Goal: Information Seeking & Learning: Learn about a topic

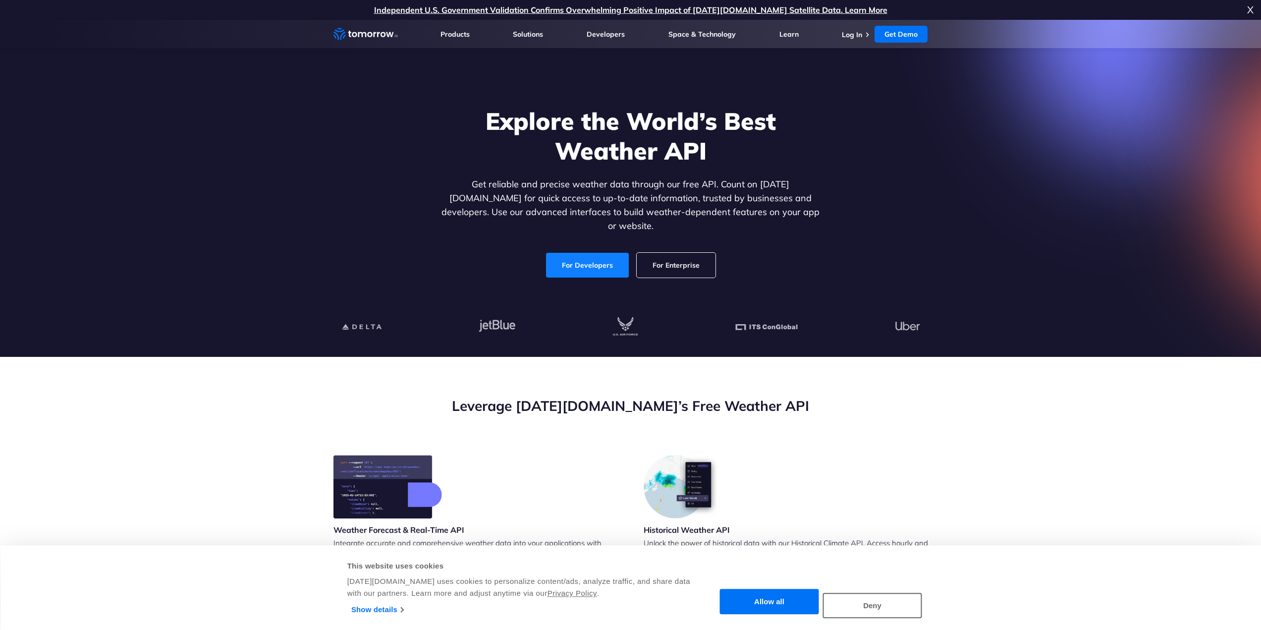
click at [604, 254] on link "For Developers" at bounding box center [587, 265] width 83 height 25
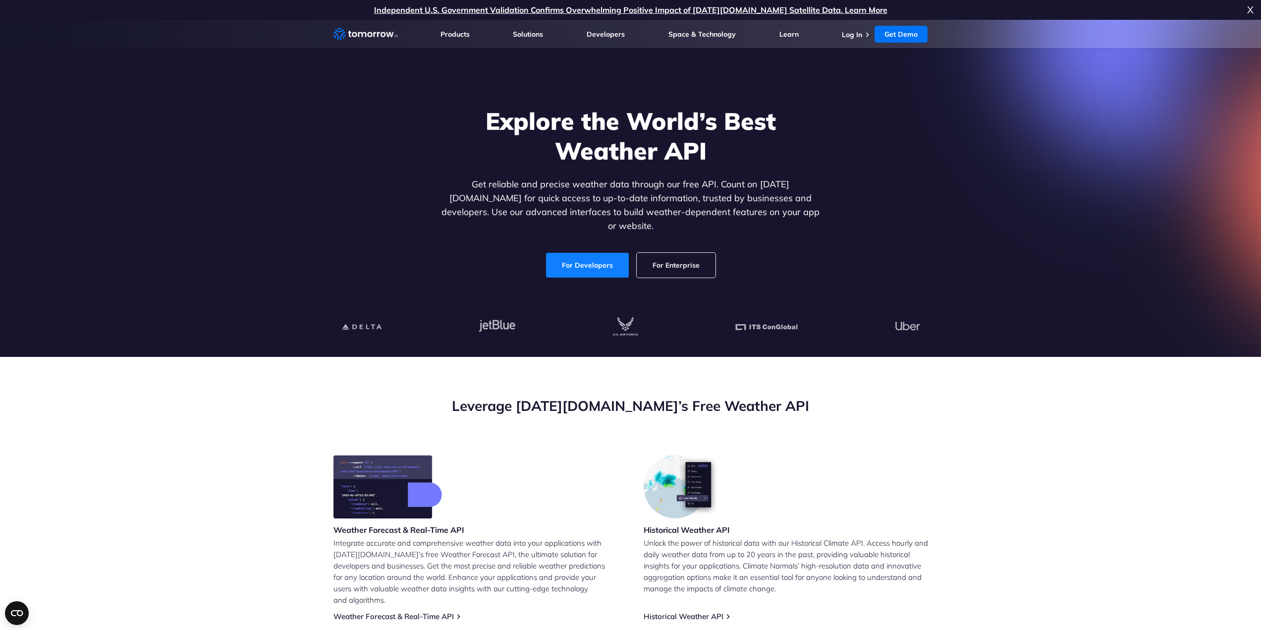
click at [587, 254] on link "For Developers" at bounding box center [587, 265] width 83 height 25
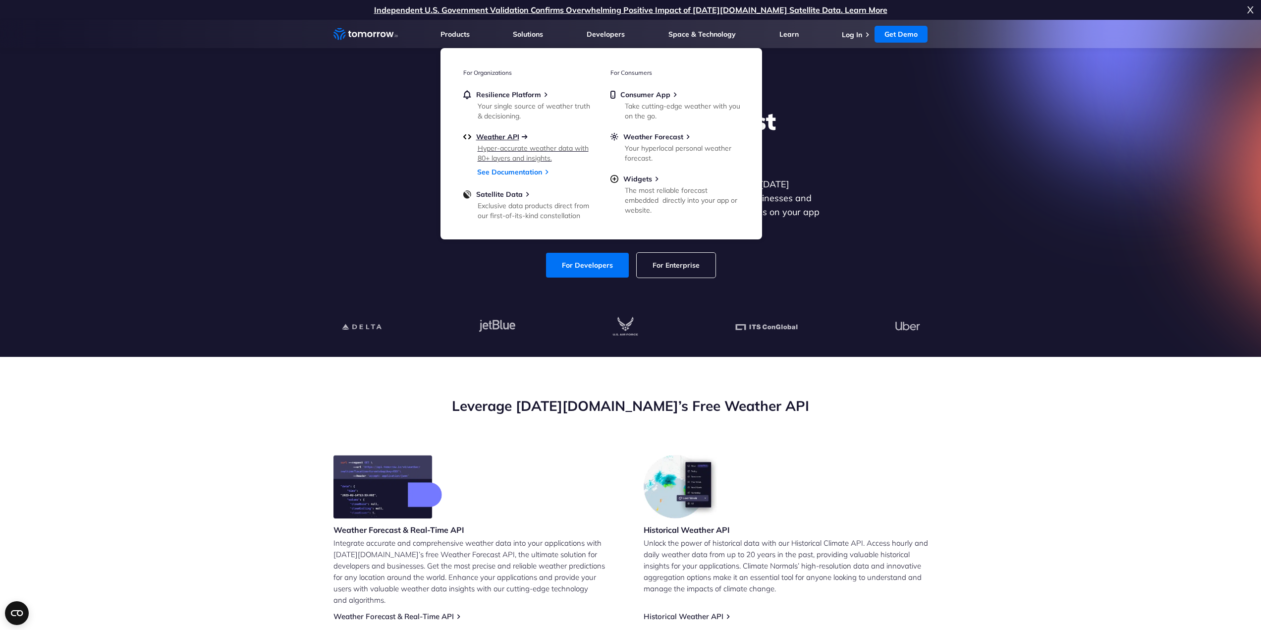
click at [510, 134] on span "Weather API" at bounding box center [497, 136] width 43 height 9
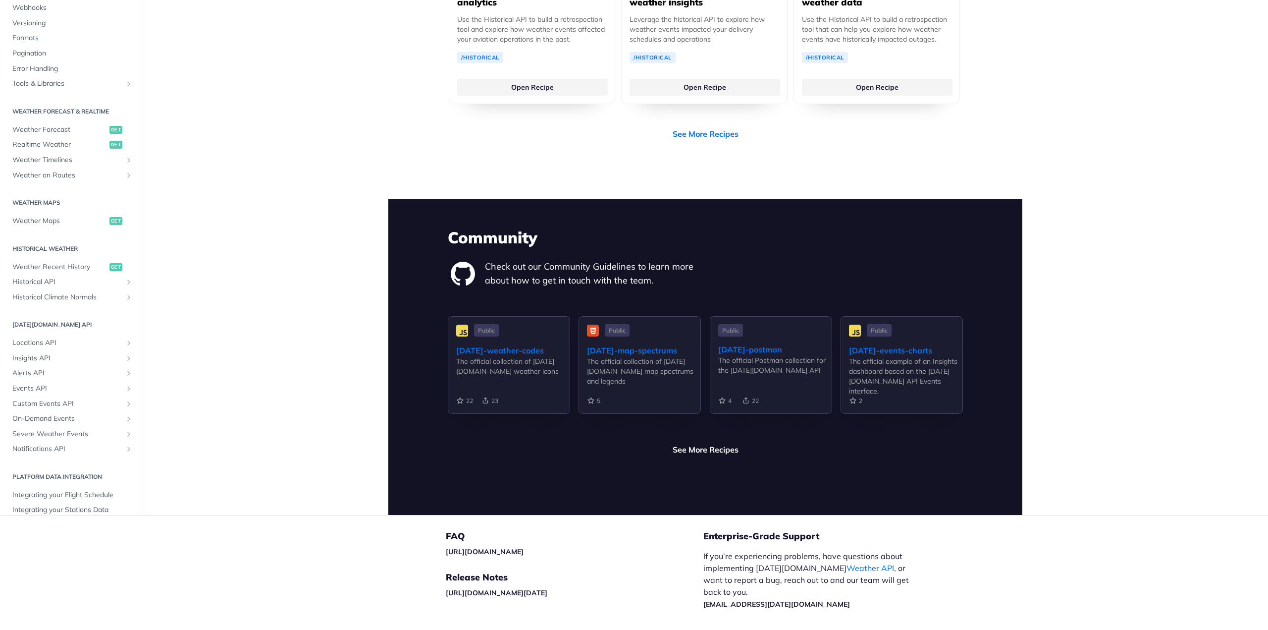
scroll to position [2171, 0]
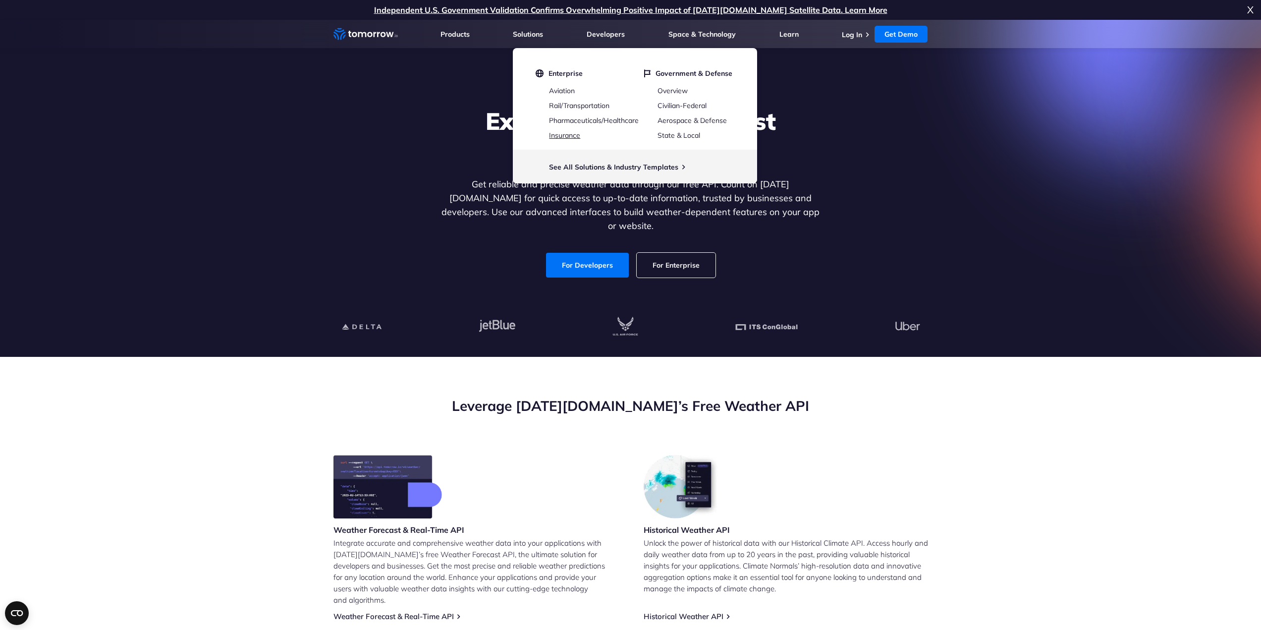
click at [574, 136] on link "Insurance" at bounding box center [564, 135] width 31 height 9
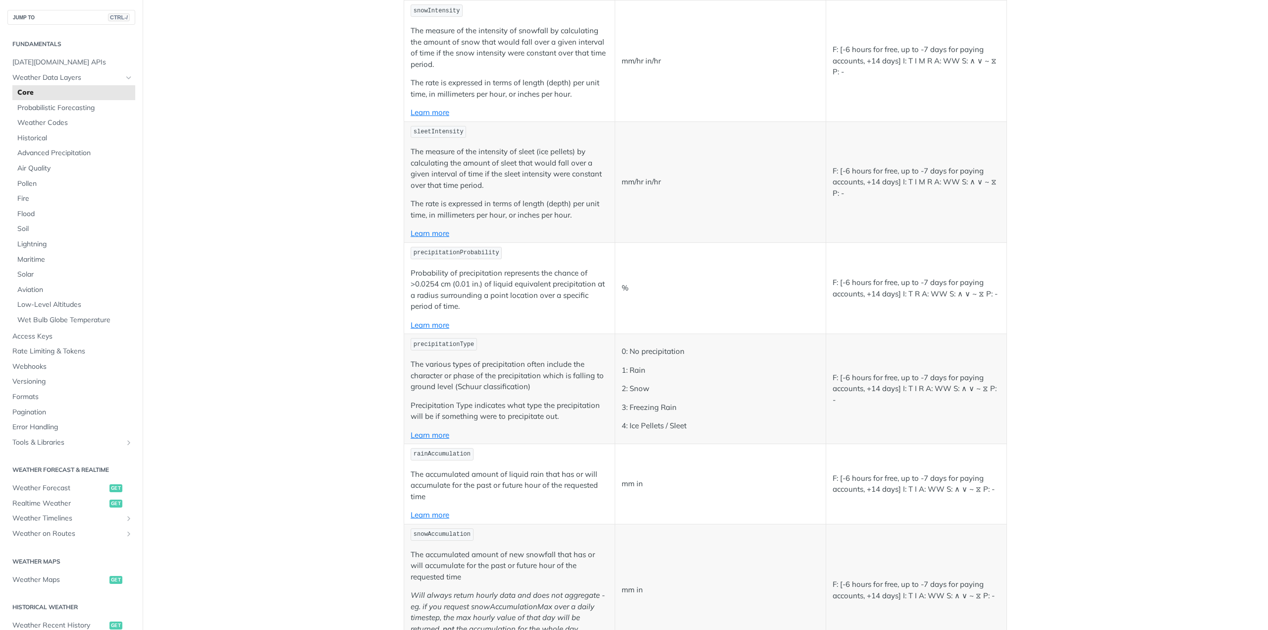
scroll to position [2378, 0]
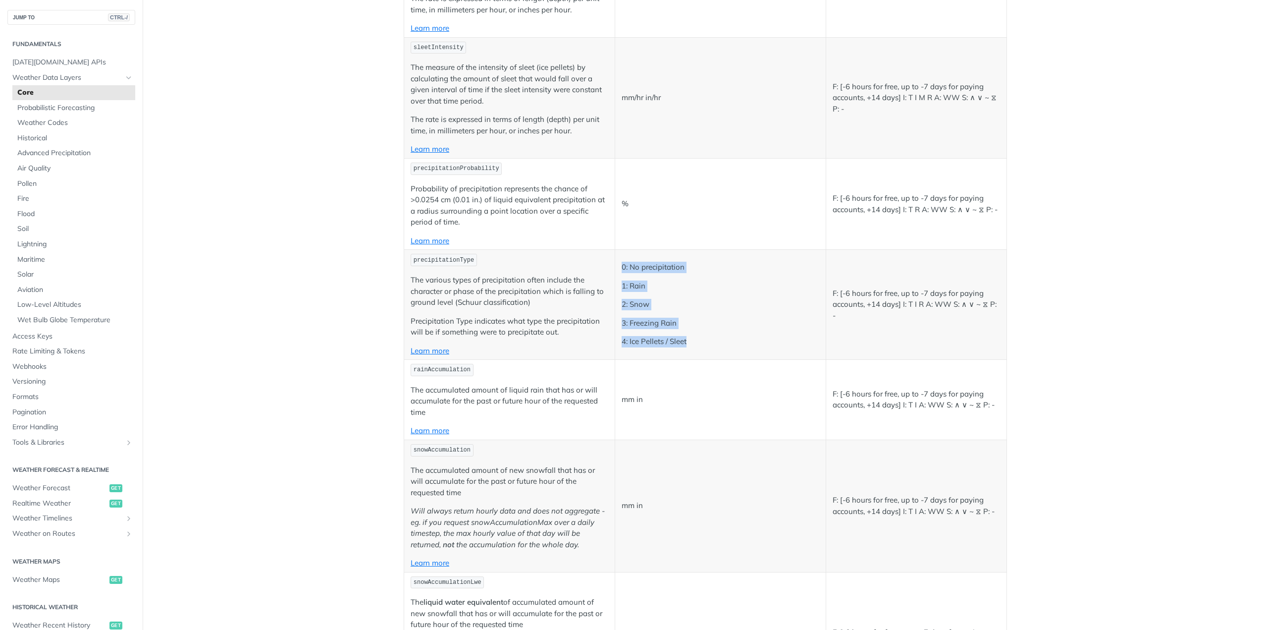
drag, startPoint x: 684, startPoint y: 342, endPoint x: 616, endPoint y: 268, distance: 100.2
click at [616, 268] on td "0: No precipitation 1: Rain 2: Snow 3: Freezing Rain 4: Ice Pellets / Sleet" at bounding box center [720, 305] width 211 height 110
click at [718, 320] on p "3: Freezing Rain" at bounding box center [721, 323] width 198 height 11
drag, startPoint x: 686, startPoint y: 343, endPoint x: 625, endPoint y: 342, distance: 60.9
click at [625, 342] on p "4: Ice Pellets / Sleet" at bounding box center [721, 341] width 198 height 11
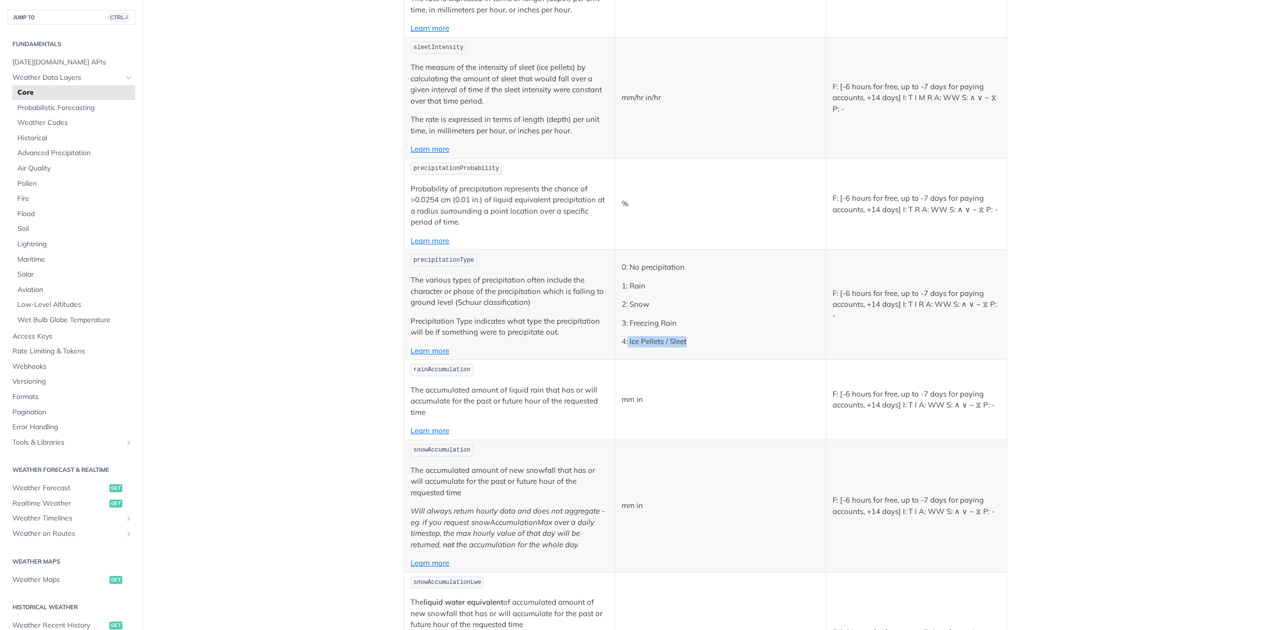
copy p "Ice Pellets / Sleet"
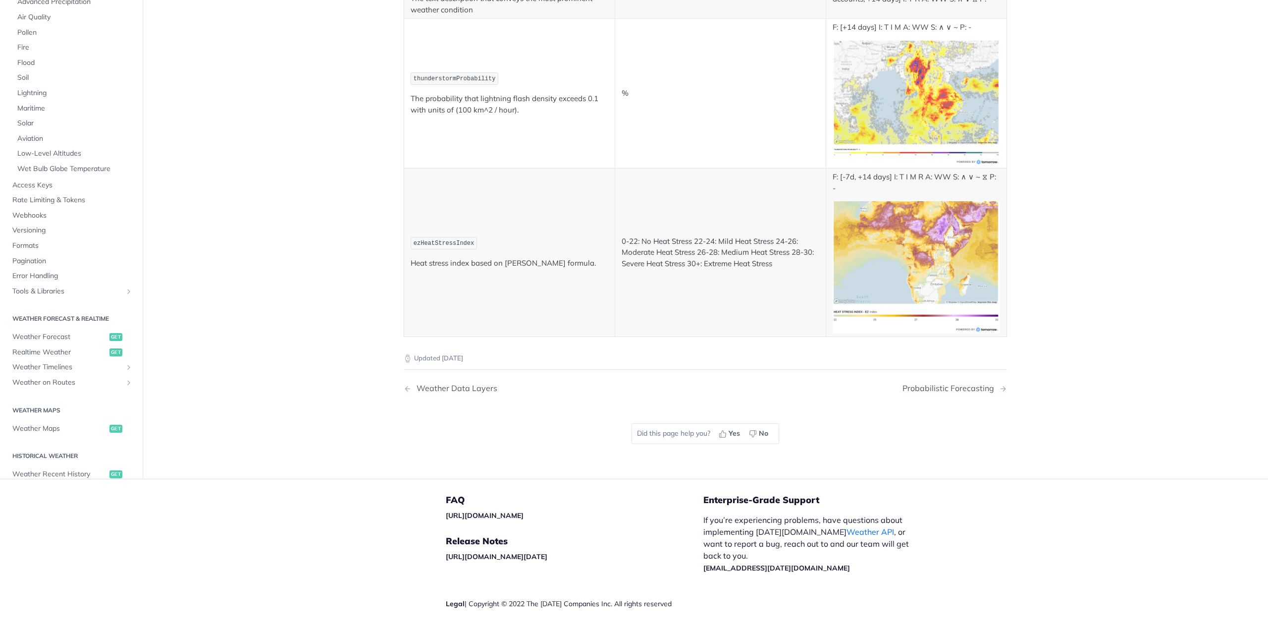
scroll to position [5201, 0]
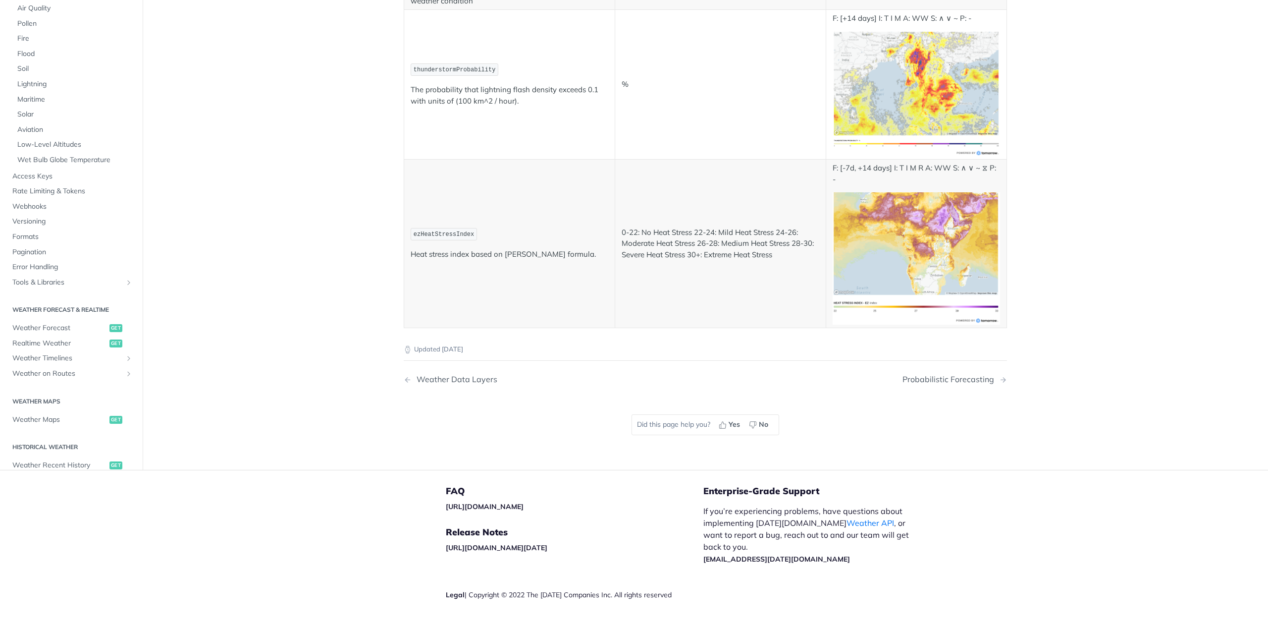
click at [678, 351] on div "Updated 28 days ago Weather Data Layers Probabilistic Forecasting Did this page…" at bounding box center [705, 391] width 603 height 127
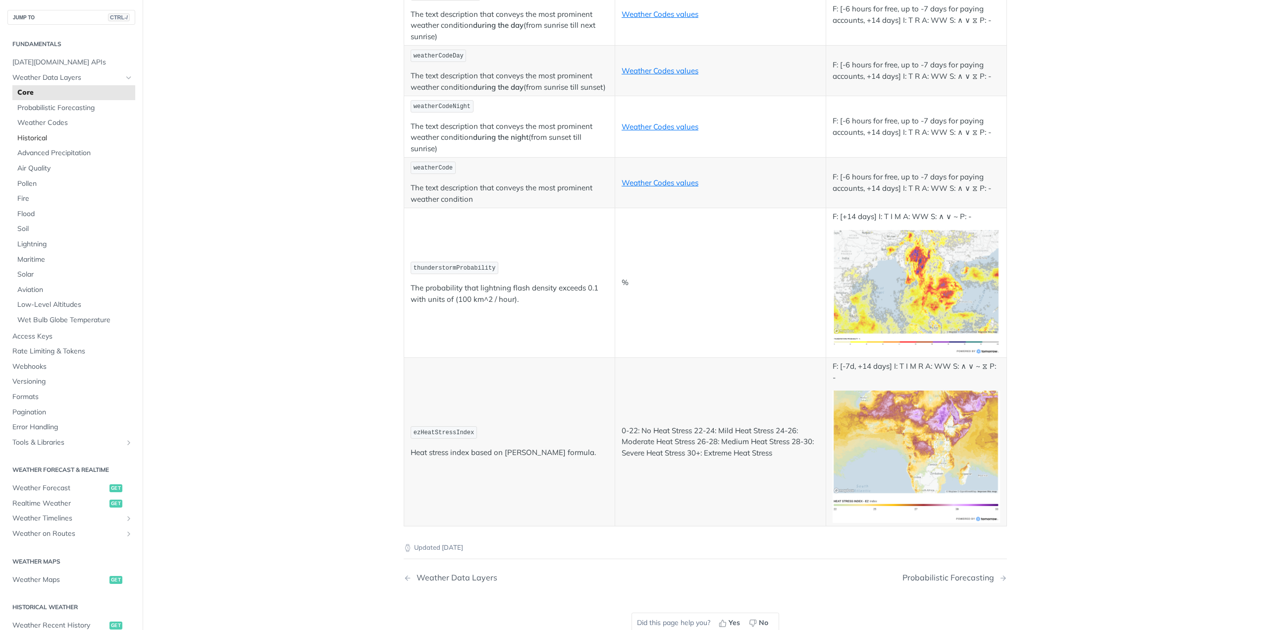
click at [37, 136] on span "Historical" at bounding box center [74, 138] width 115 height 10
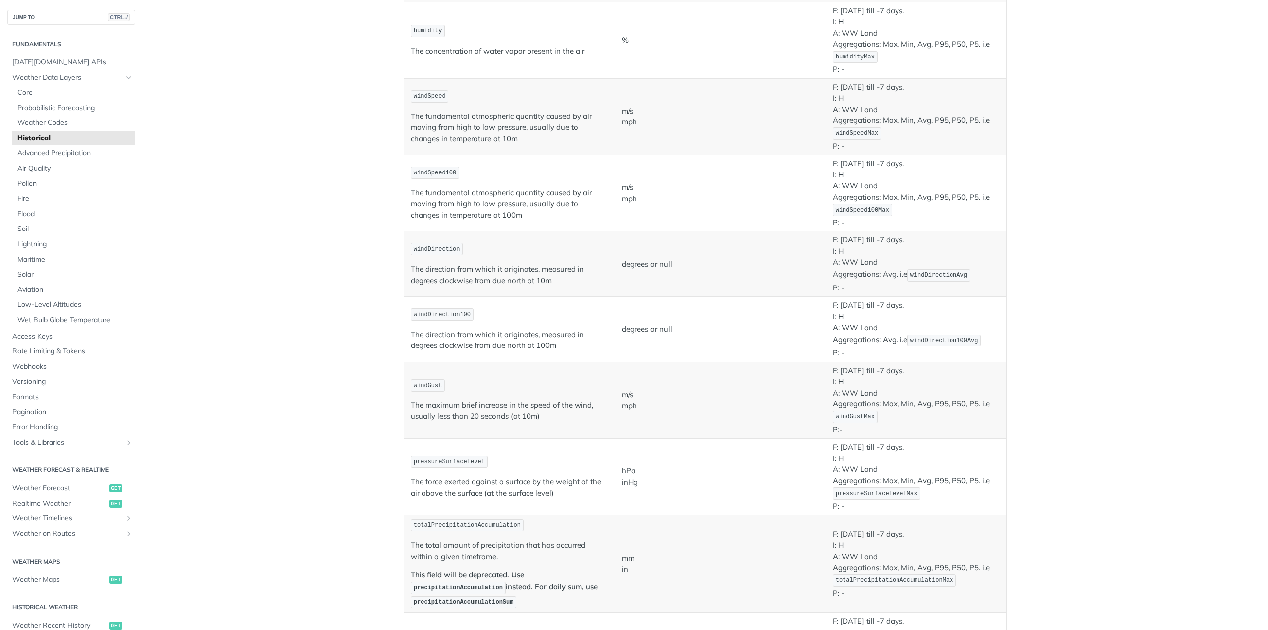
scroll to position [347, 0]
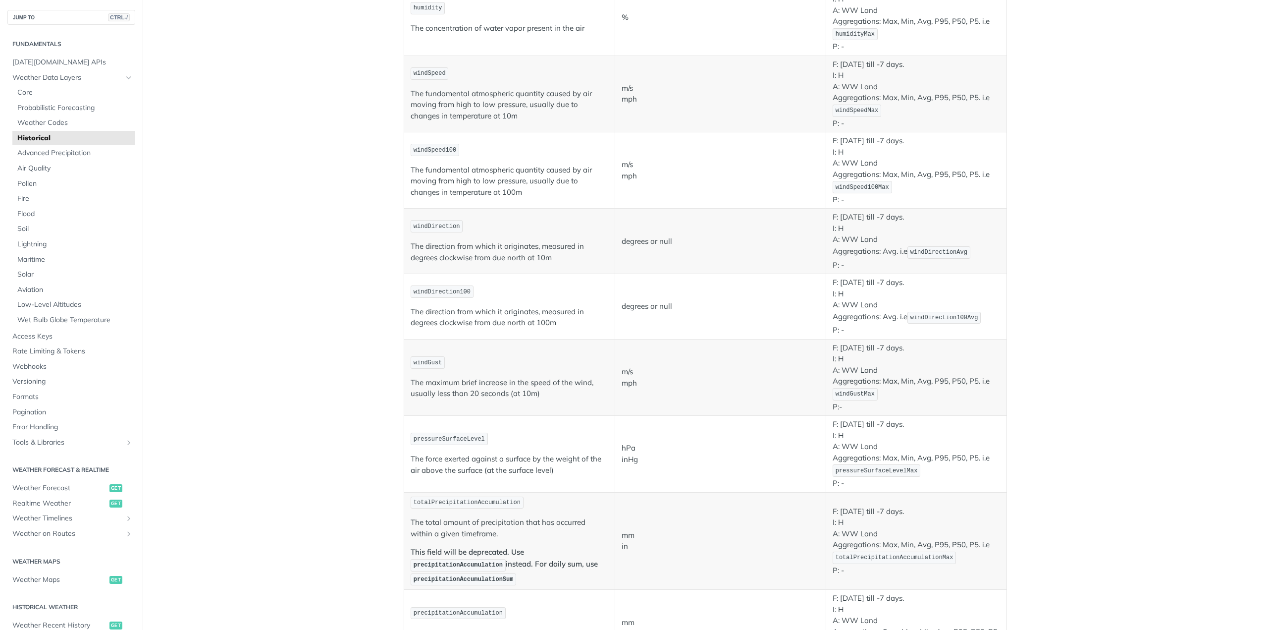
click at [532, 383] on p "The maximum brief increase in the speed of the wind, usually less than 20 secon…" at bounding box center [510, 388] width 198 height 22
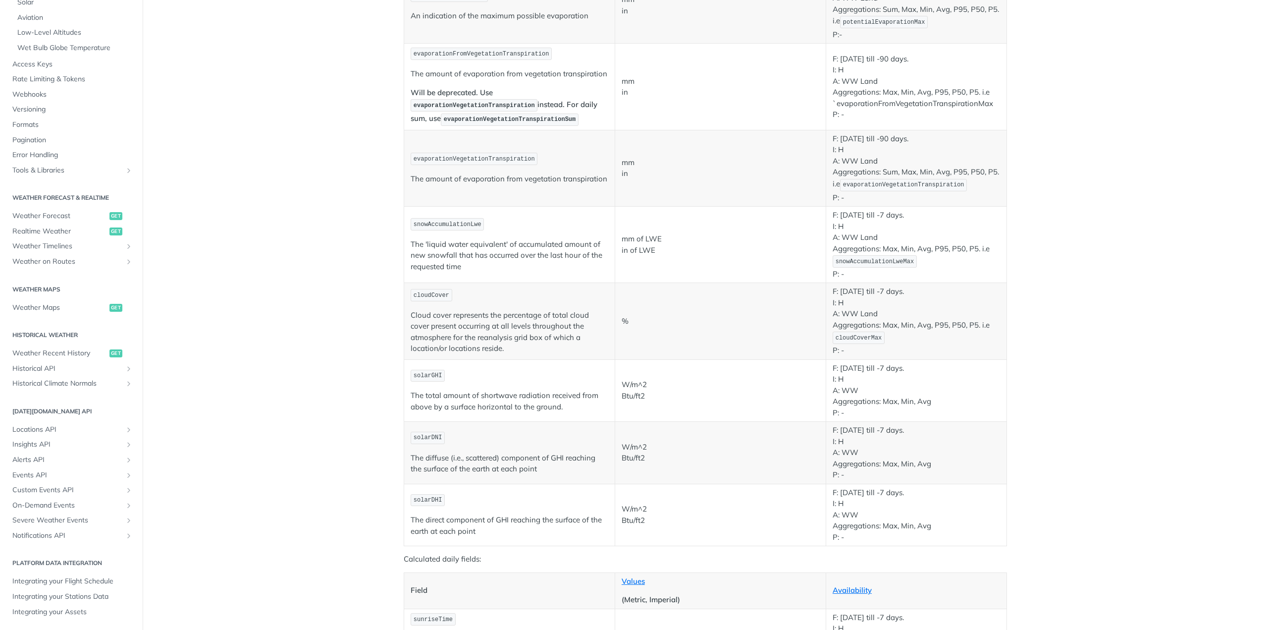
scroll to position [534, 0]
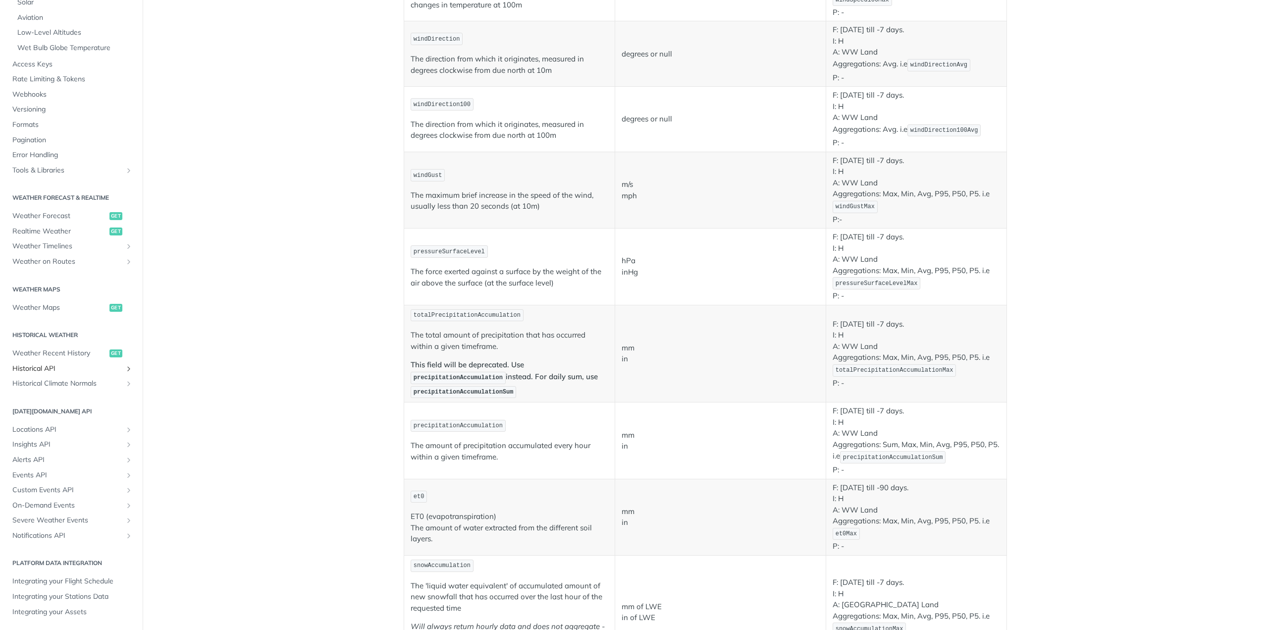
click at [50, 369] on span "Historical API" at bounding box center [67, 369] width 110 height 10
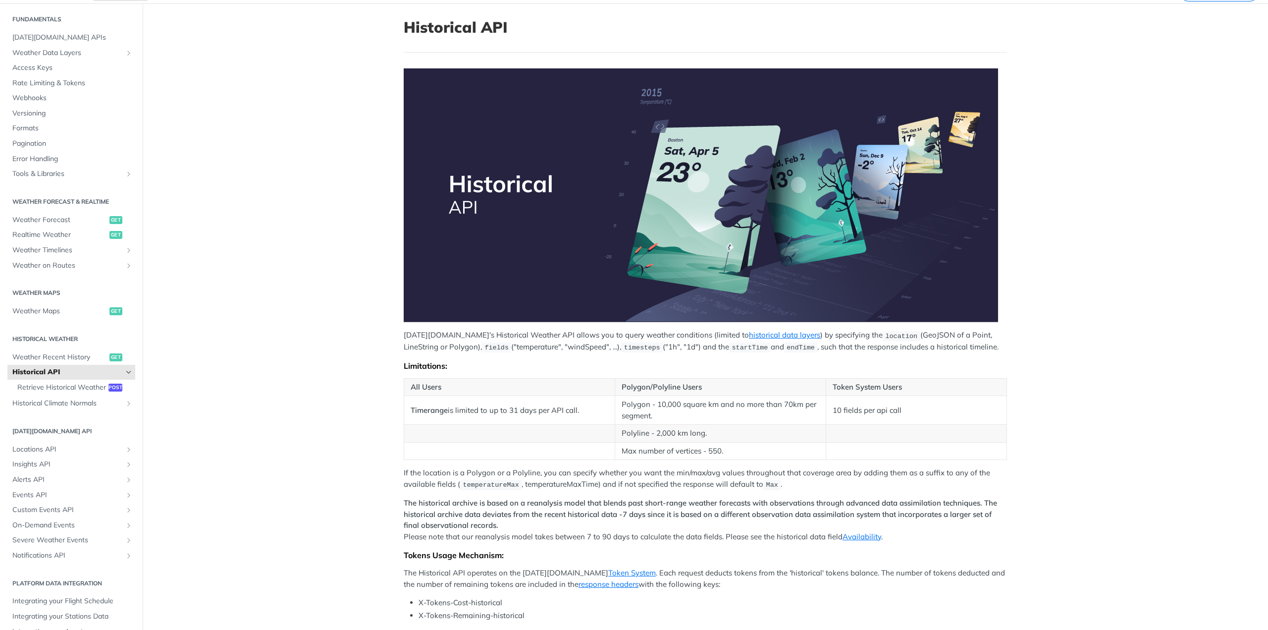
scroll to position [297, 0]
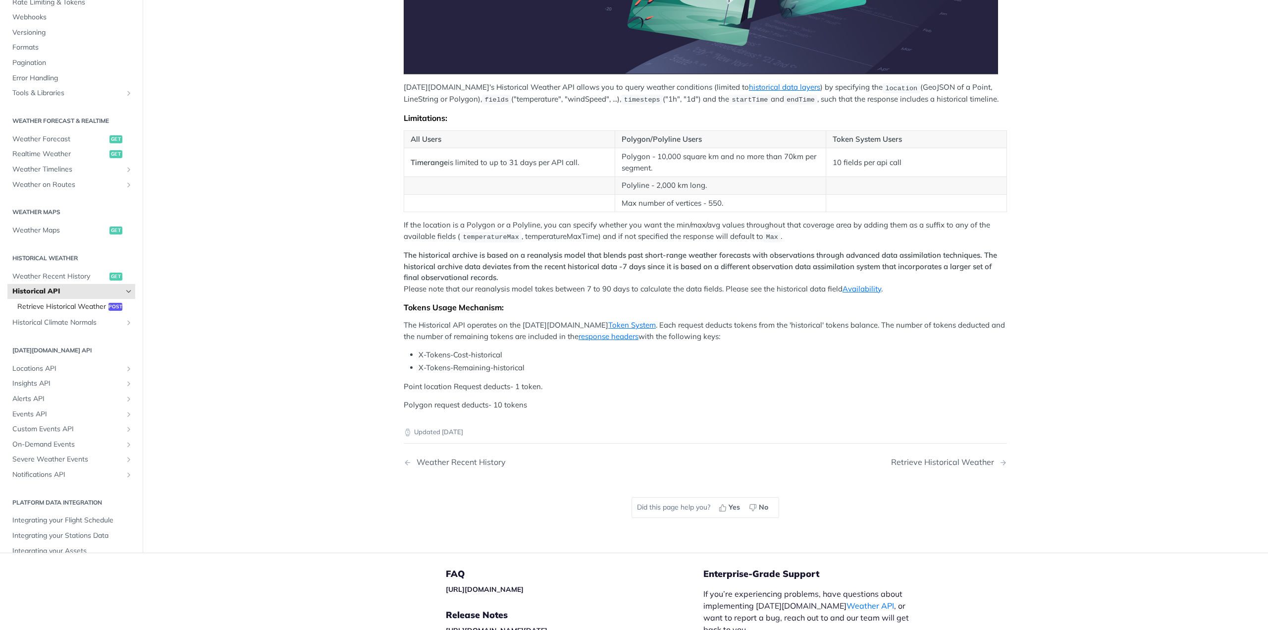
click at [53, 306] on span "Retrieve Historical Weather" at bounding box center [61, 306] width 89 height 10
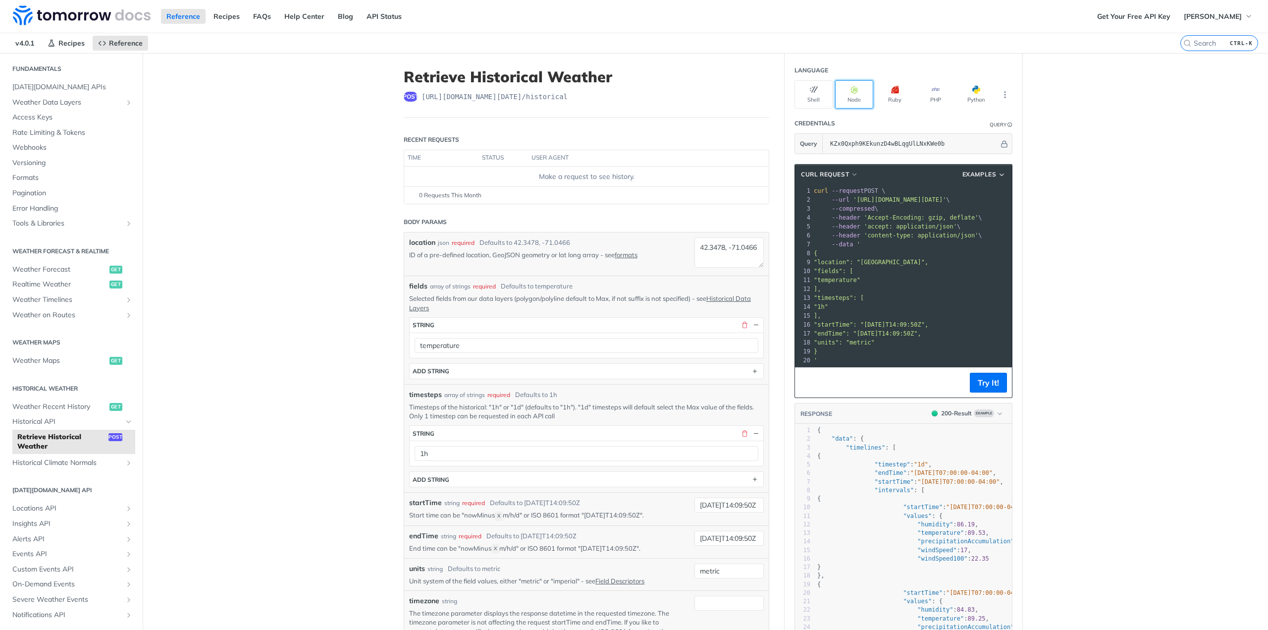
click at [857, 92] on button "Node" at bounding box center [854, 94] width 38 height 28
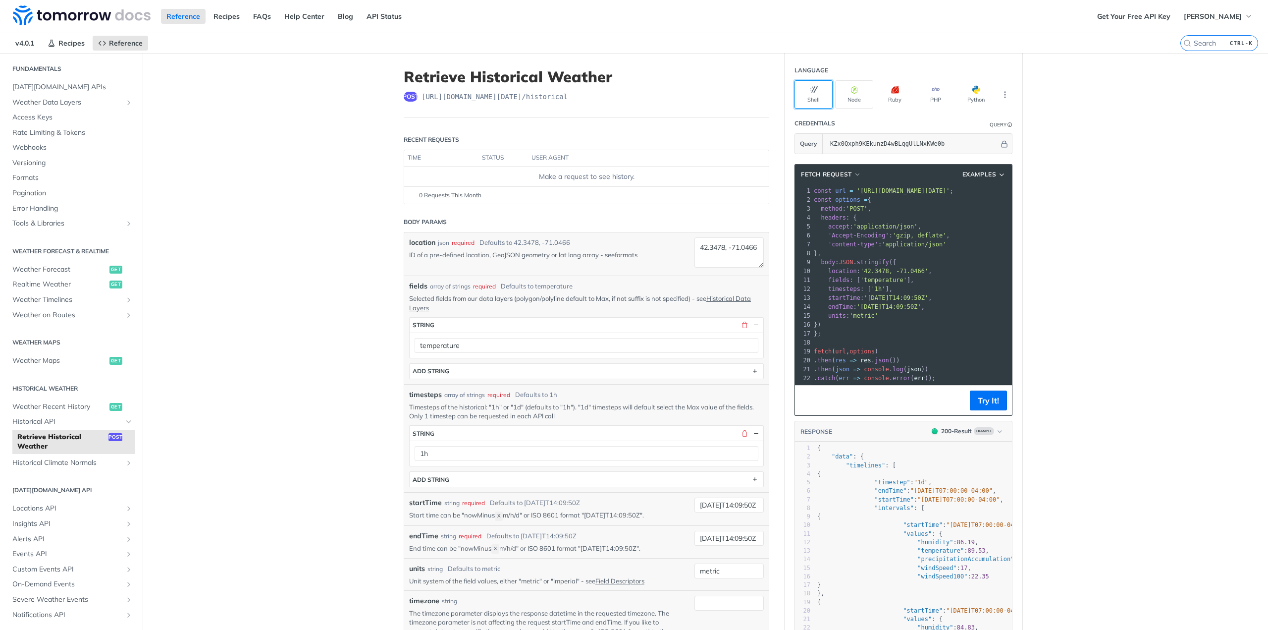
click at [818, 95] on button "Shell" at bounding box center [814, 94] width 38 height 28
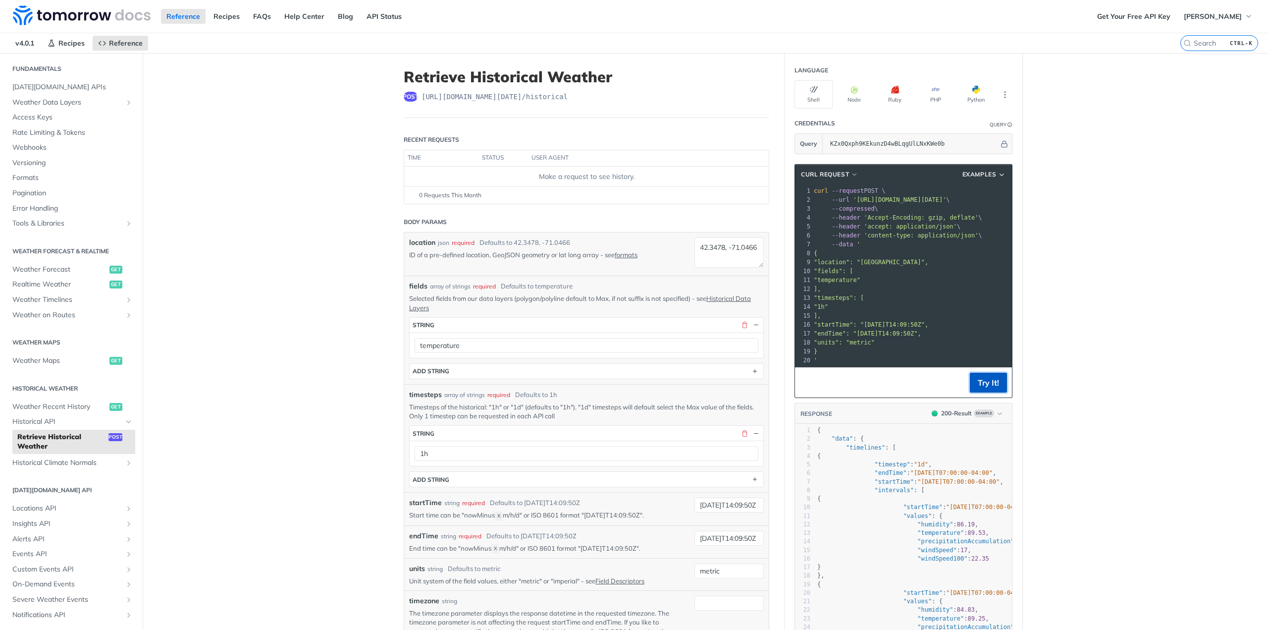
click at [981, 386] on button "Try It!" at bounding box center [988, 383] width 37 height 20
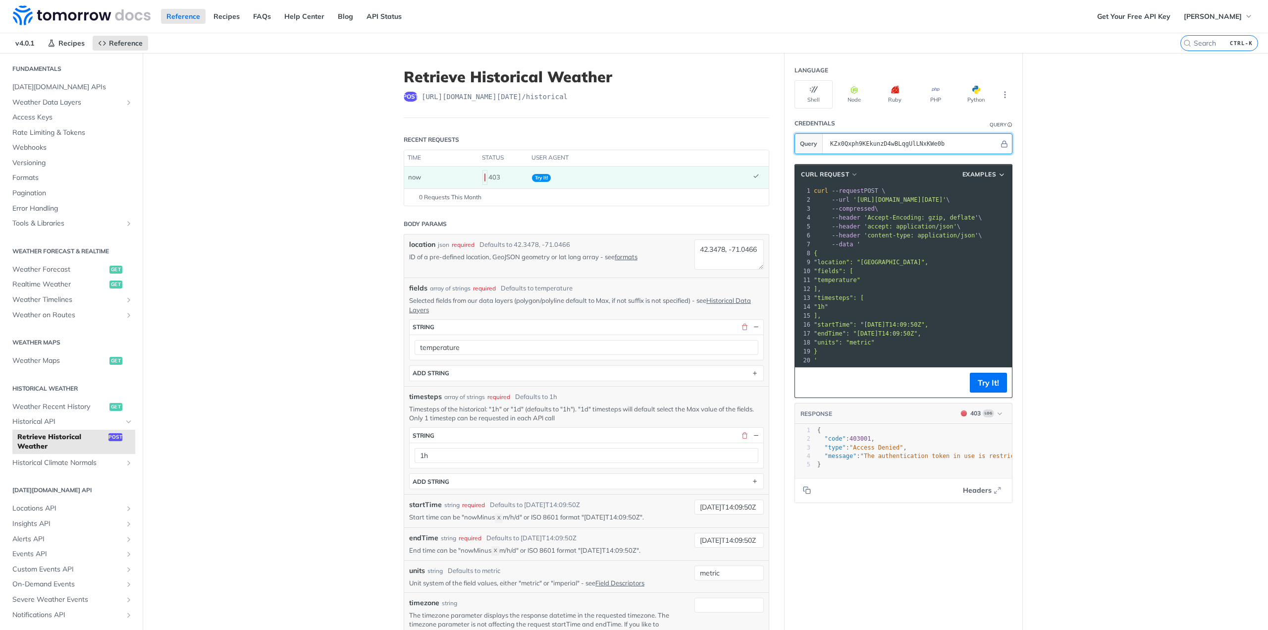
click at [887, 145] on input "KZx0Qxph9KEkunzD4wBLqgUlLNxKWe0b" at bounding box center [912, 144] width 174 height 20
click at [921, 215] on span "'Accept-Encoding: gzip, deflate'" at bounding box center [921, 217] width 114 height 7
